Goal: Navigation & Orientation: Go to known website

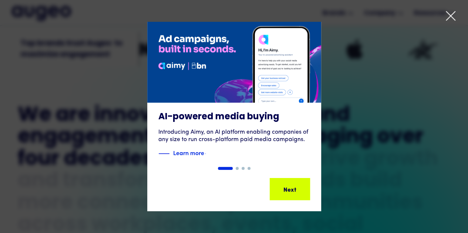
click at [453, 17] on icon at bounding box center [450, 15] width 11 height 11
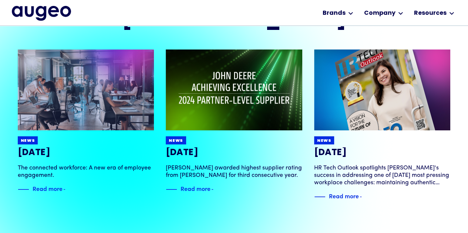
scroll to position [1454, 0]
